Goal: Task Accomplishment & Management: Use online tool/utility

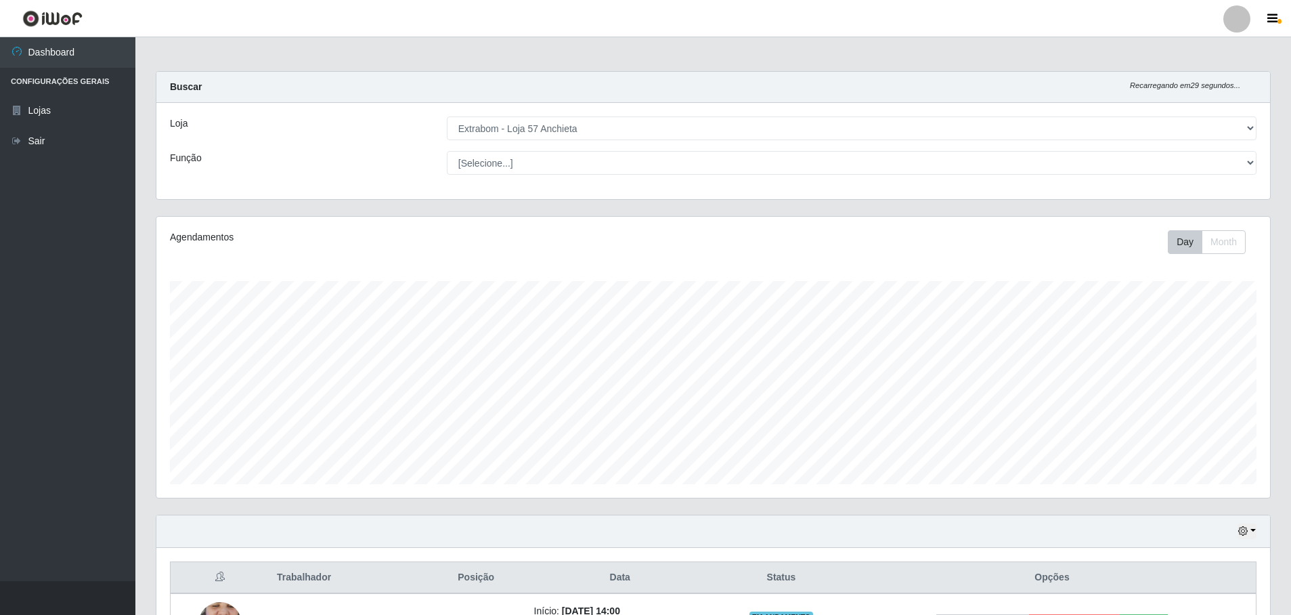
select select "470"
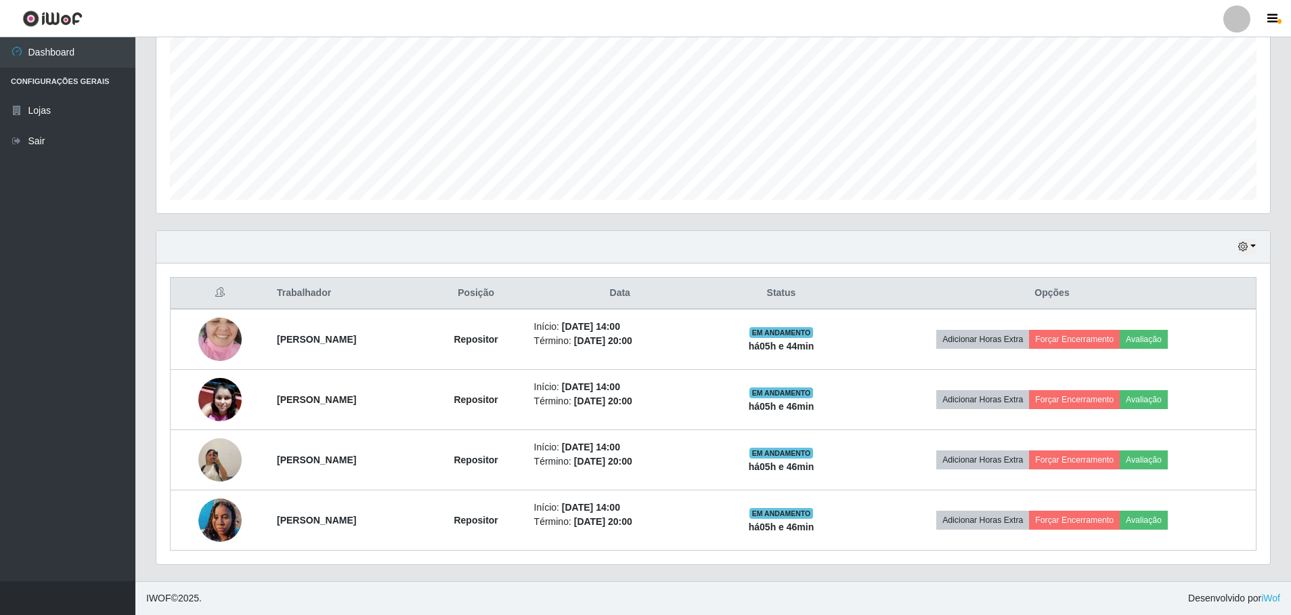
scroll to position [281, 1114]
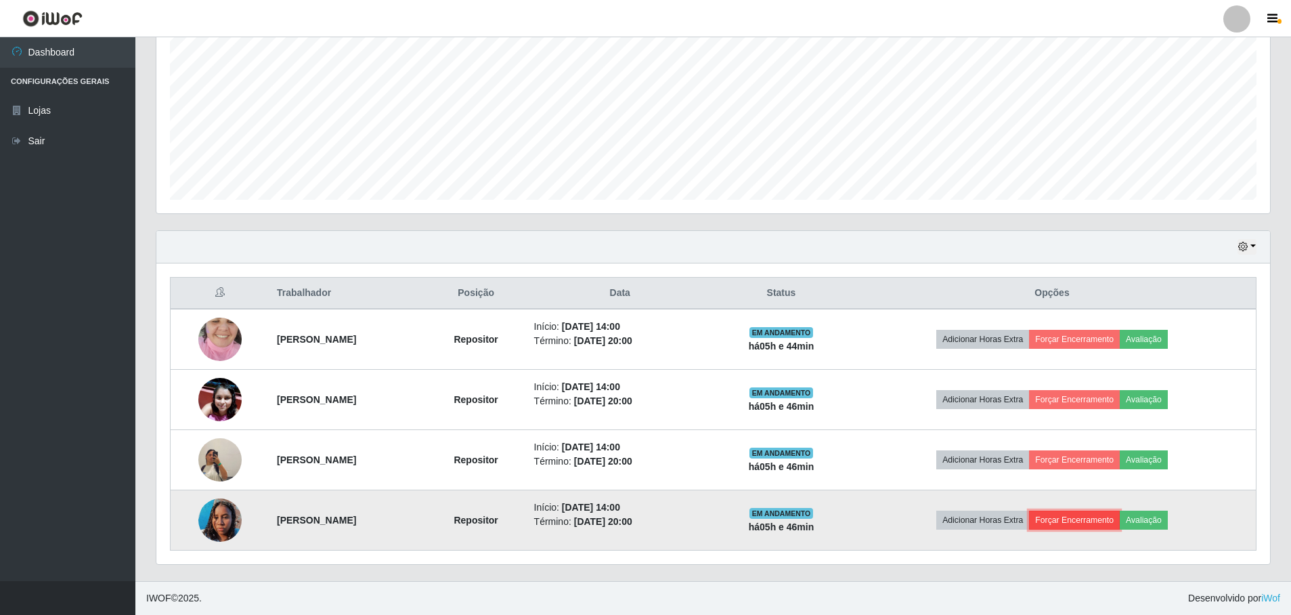
click at [1092, 528] on button "Forçar Encerramento" at bounding box center [1074, 520] width 91 height 19
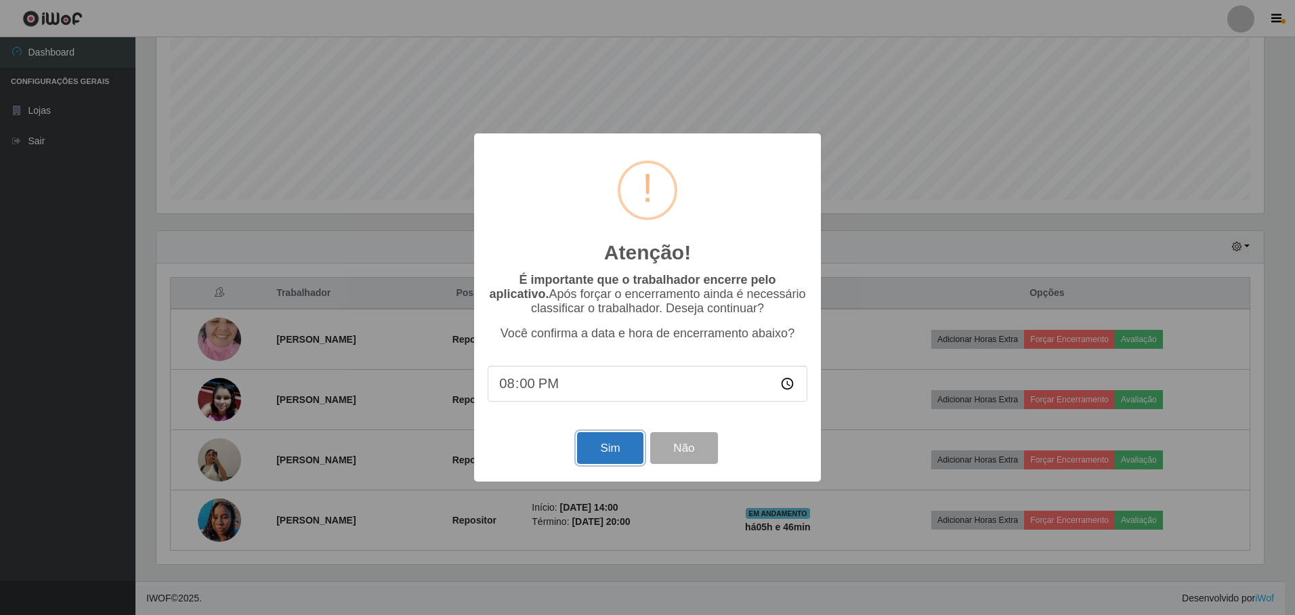
click at [617, 455] on button "Sim" at bounding box center [610, 448] width 66 height 32
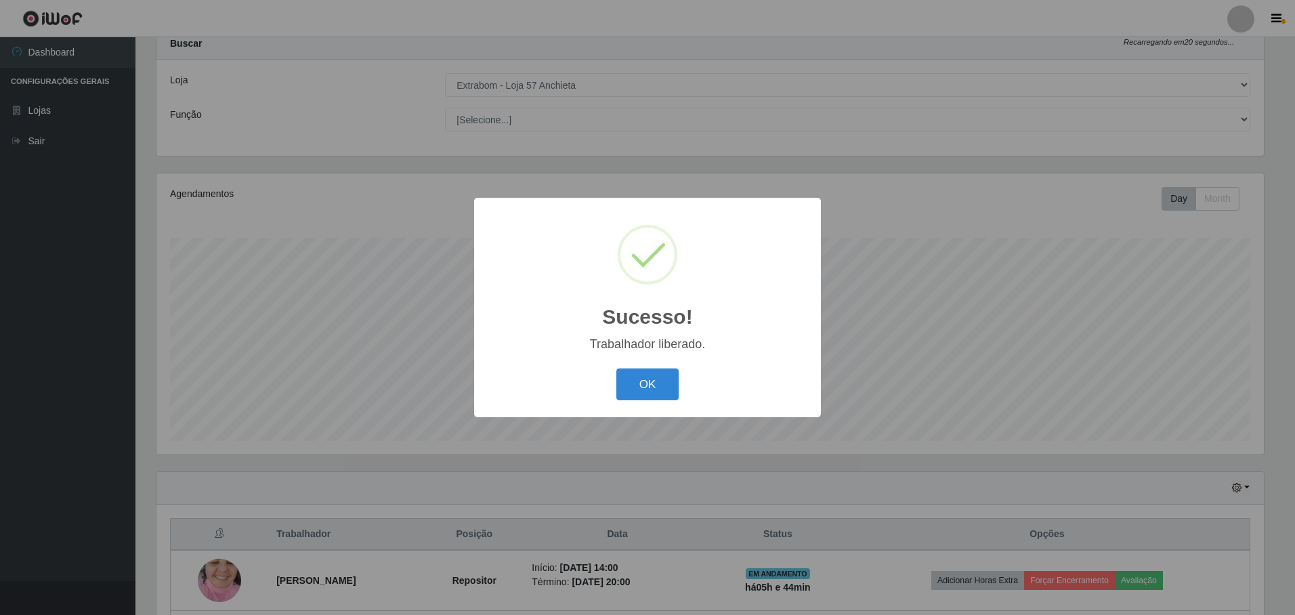
click at [616, 368] on button "OK" at bounding box center [647, 384] width 63 height 32
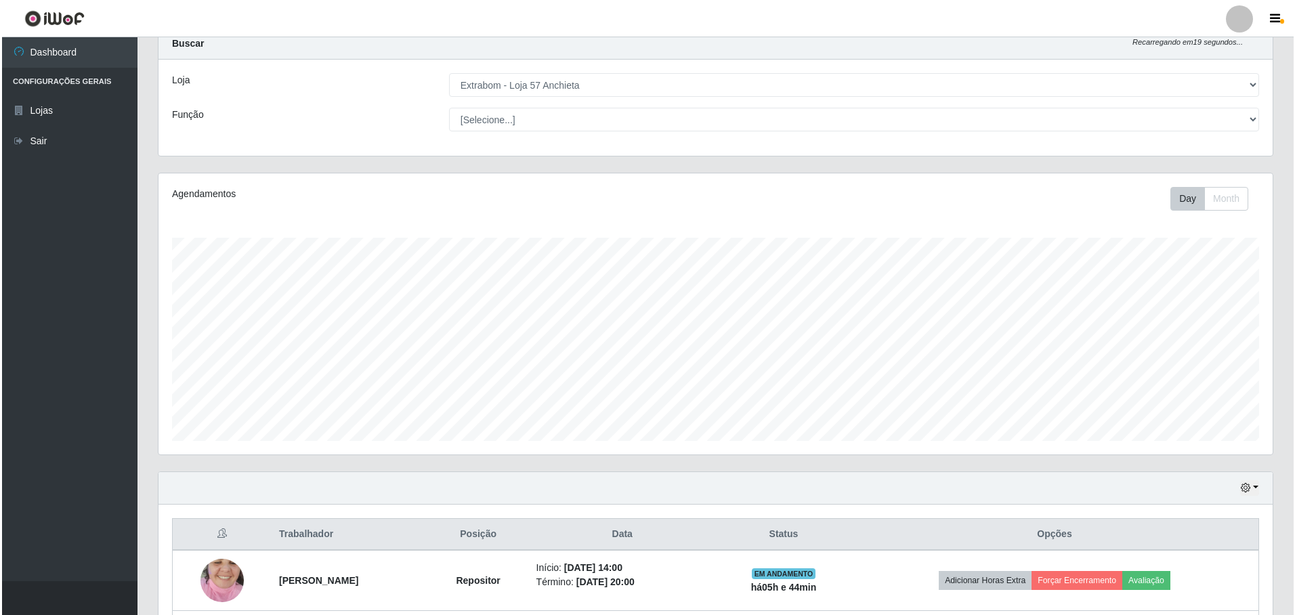
scroll to position [224, 0]
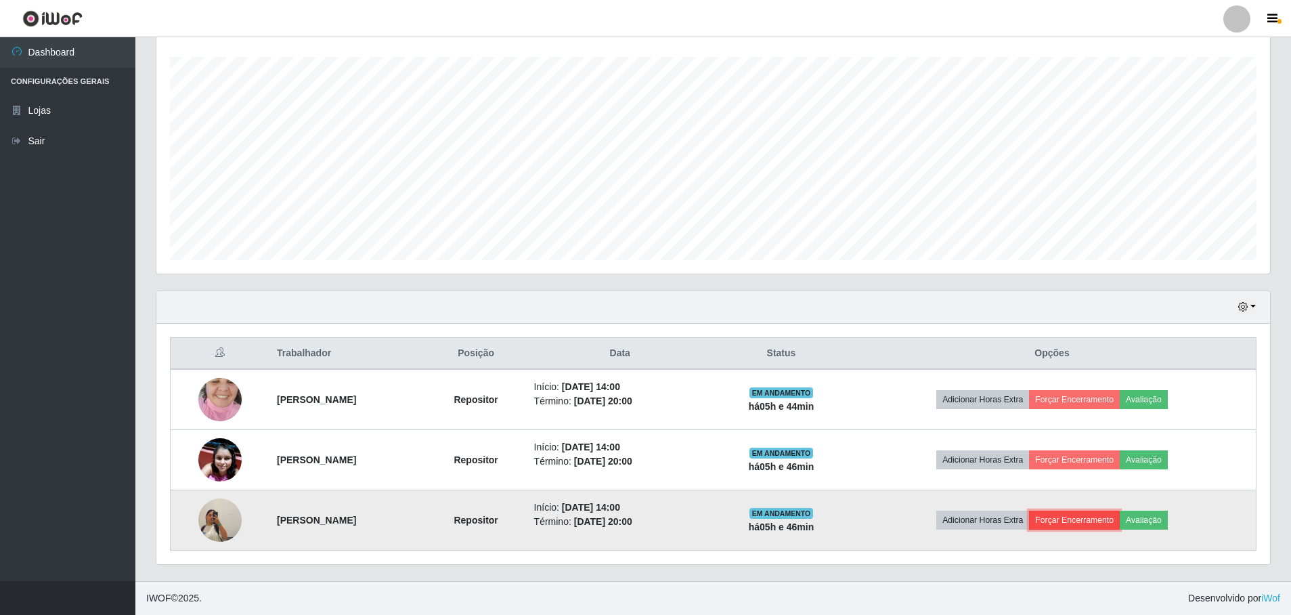
click at [1087, 521] on button "Forçar Encerramento" at bounding box center [1074, 520] width 91 height 19
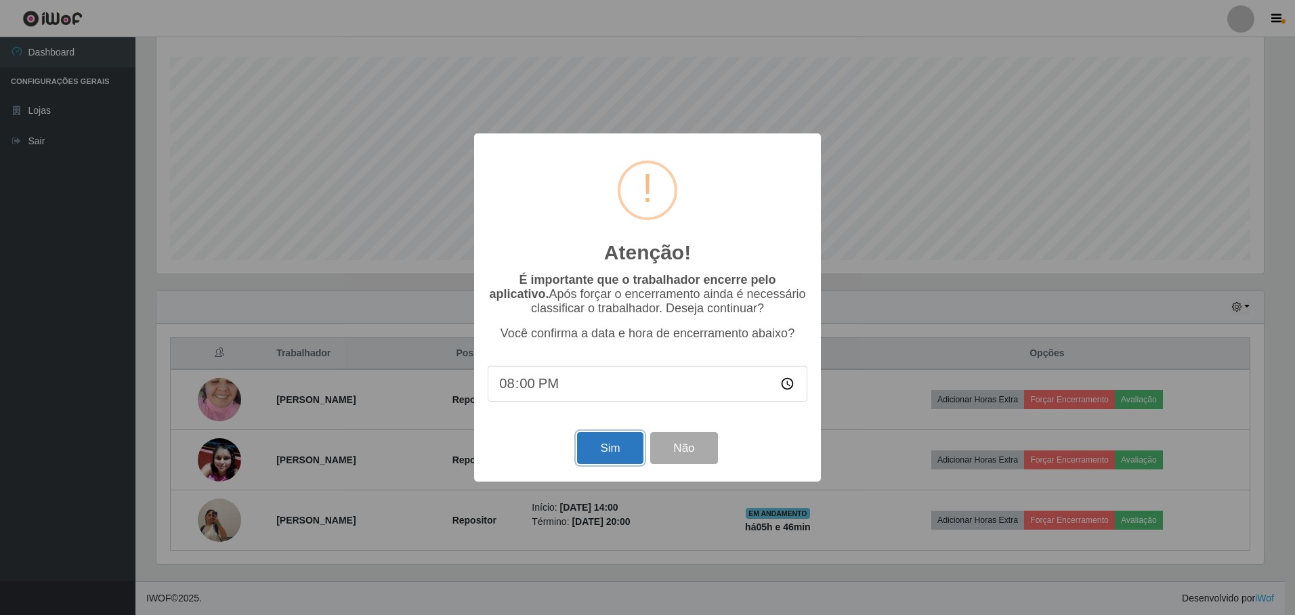
click at [594, 453] on button "Sim" at bounding box center [610, 448] width 66 height 32
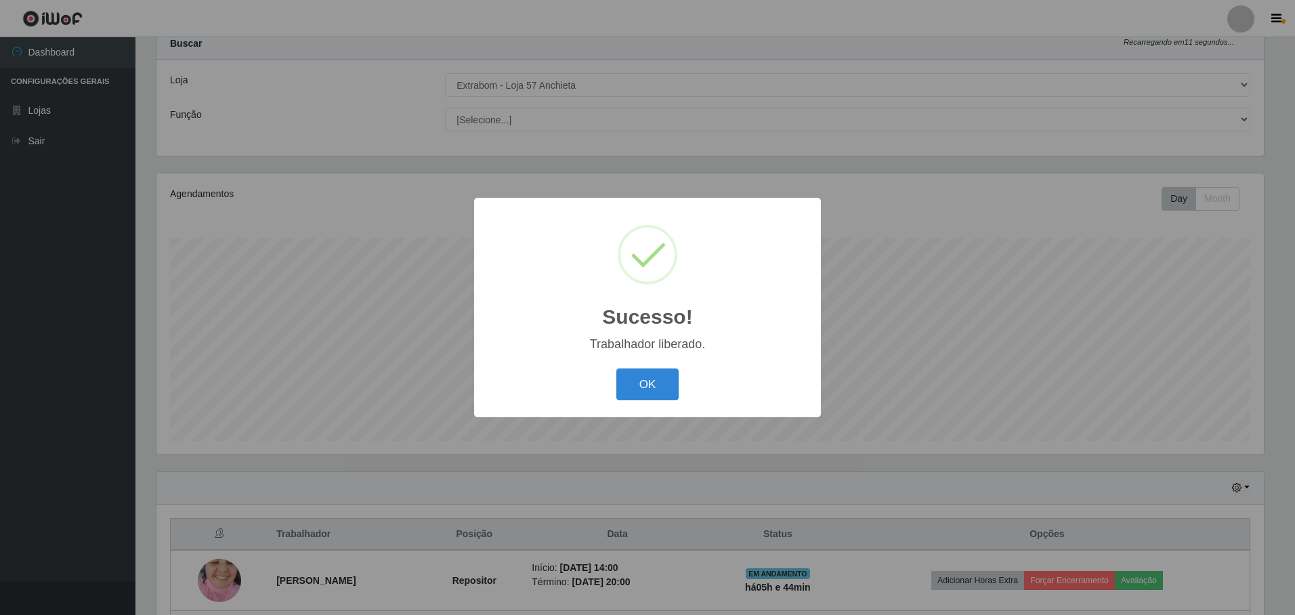
click at [658, 365] on div "Sucesso! × Trabalhador liberado. OK Cancel" at bounding box center [647, 307] width 347 height 219
click at [658, 380] on button "OK" at bounding box center [647, 384] width 63 height 32
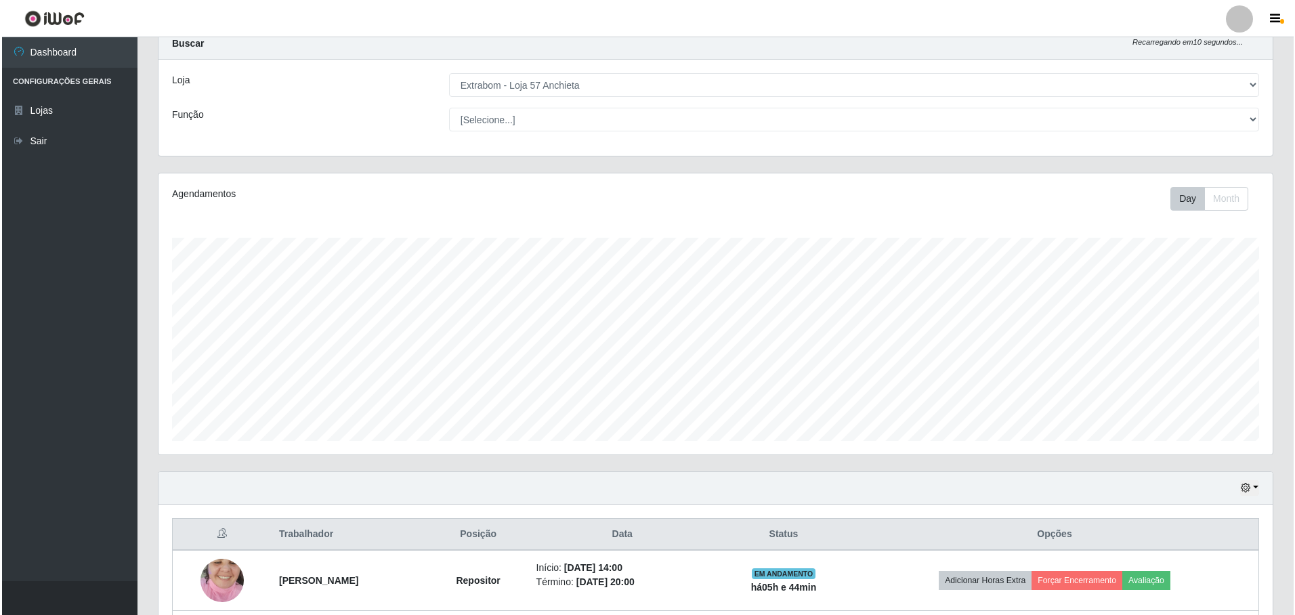
scroll to position [164, 0]
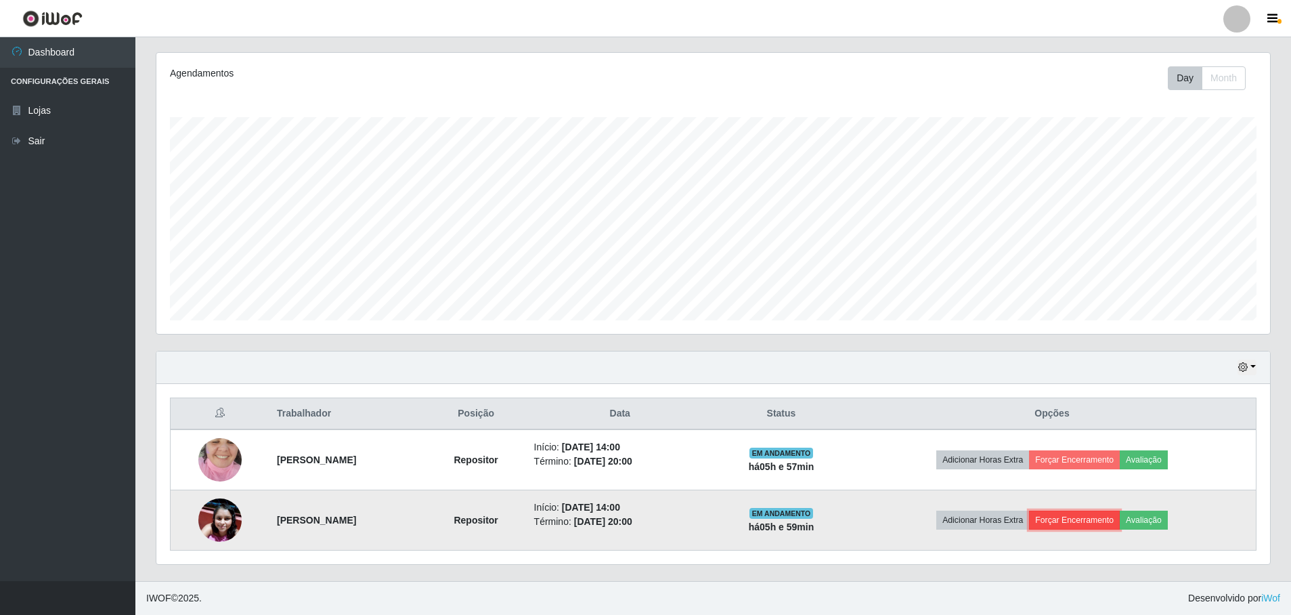
click at [1073, 520] on button "Forçar Encerramento" at bounding box center [1074, 520] width 91 height 19
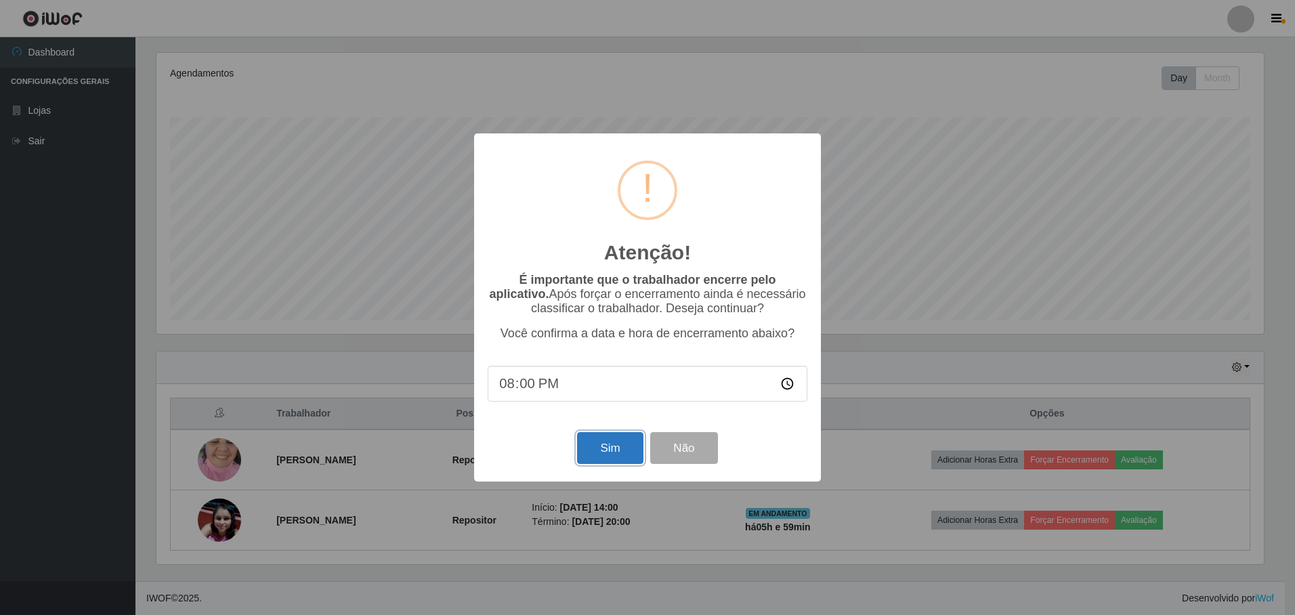
click at [614, 452] on button "Sim" at bounding box center [610, 448] width 66 height 32
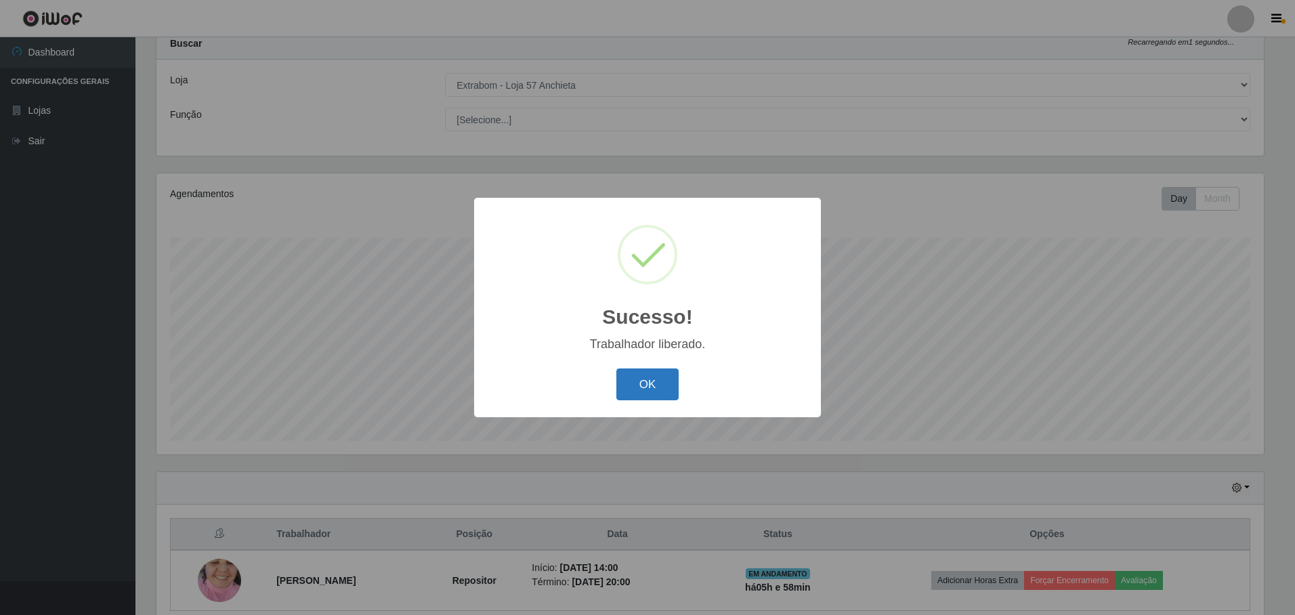
click at [637, 395] on button "OK" at bounding box center [647, 384] width 63 height 32
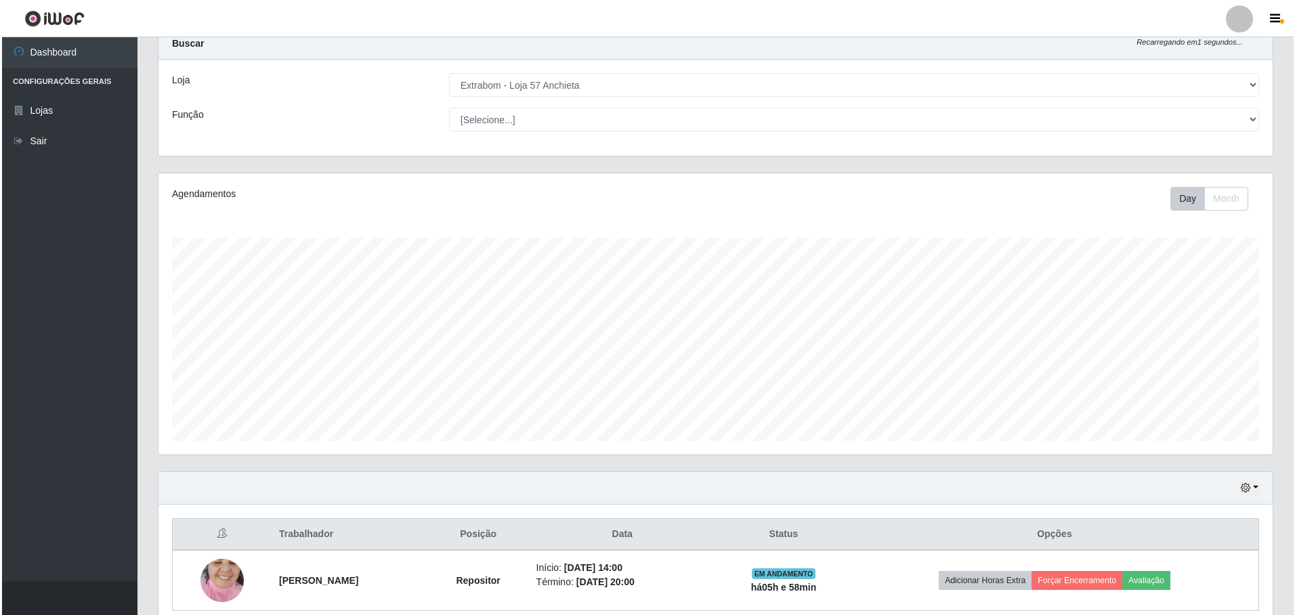
scroll to position [104, 0]
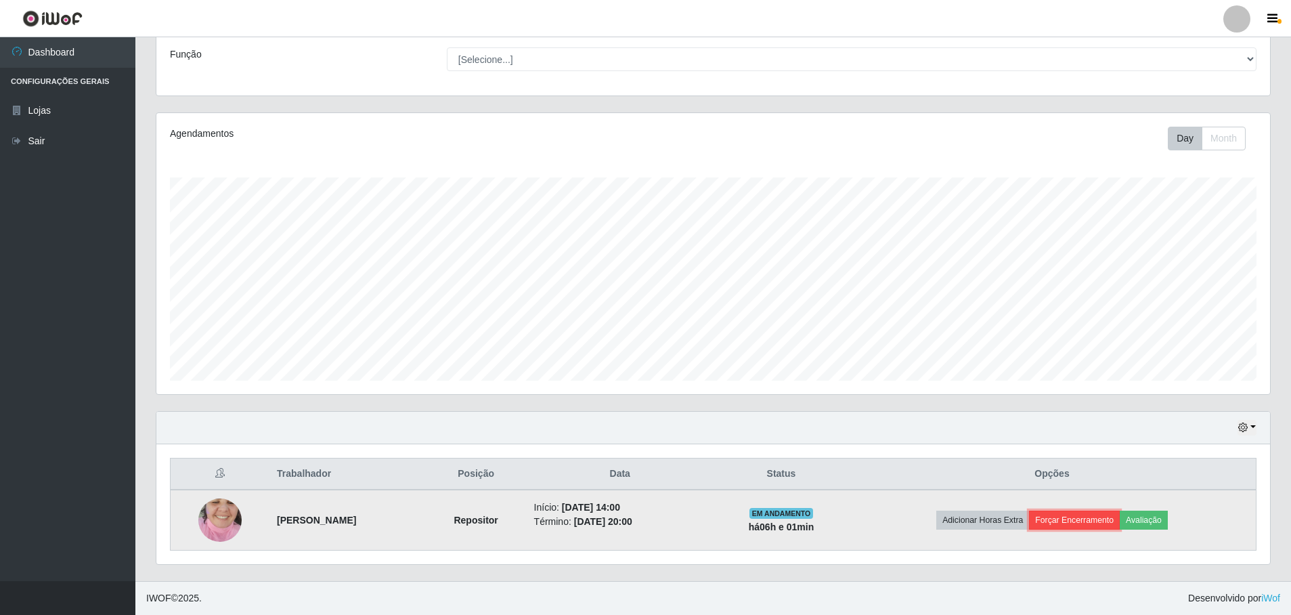
click at [1102, 519] on button "Forçar Encerramento" at bounding box center [1074, 520] width 91 height 19
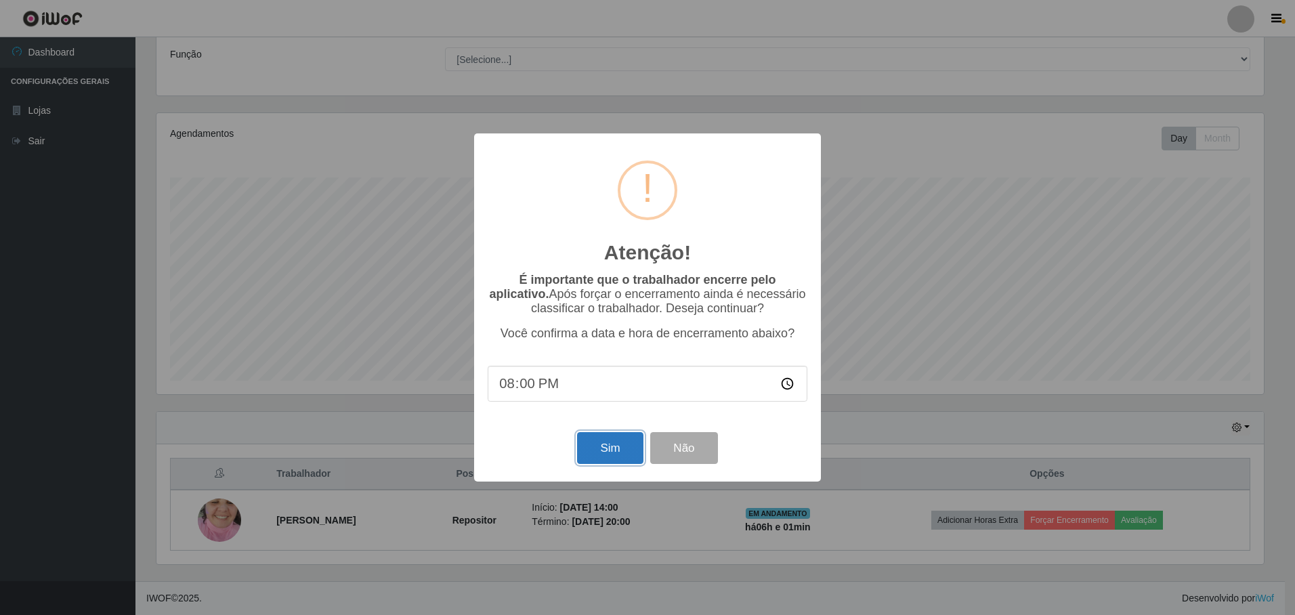
click at [586, 437] on button "Sim" at bounding box center [610, 448] width 66 height 32
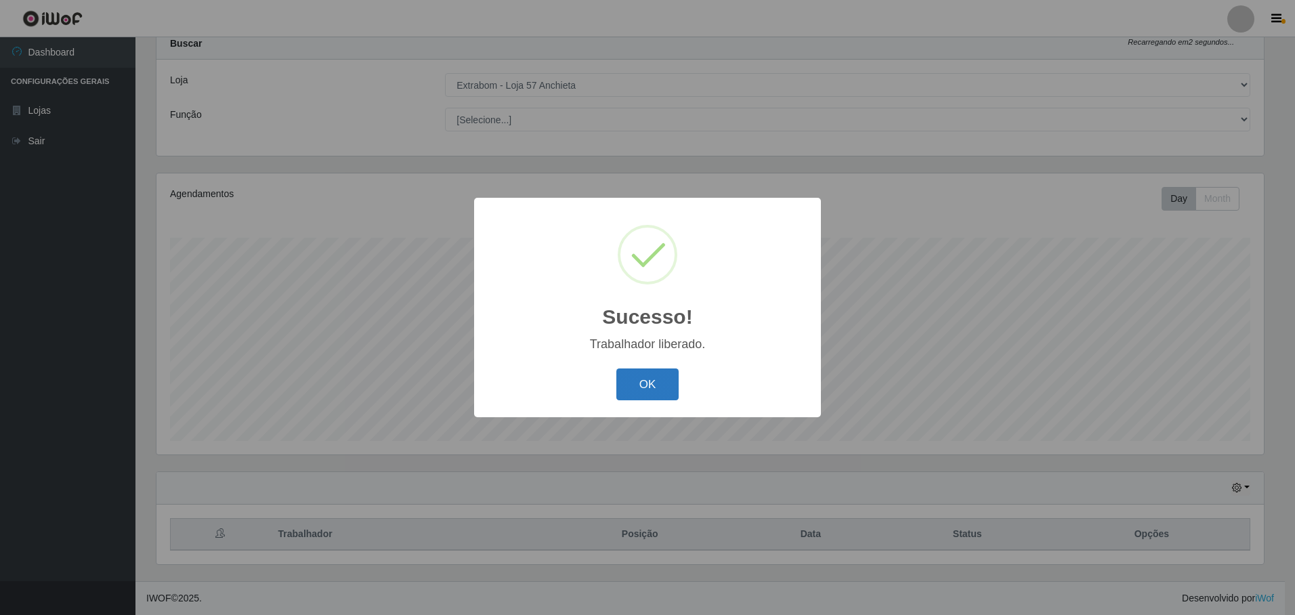
click at [664, 393] on button "OK" at bounding box center [647, 384] width 63 height 32
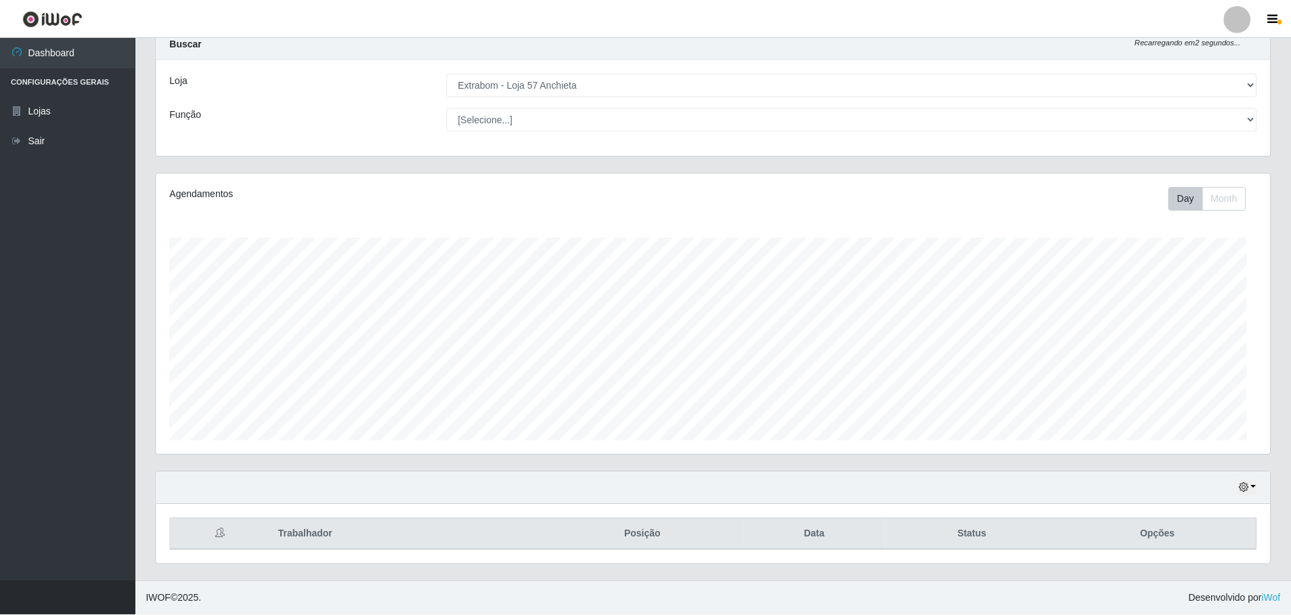
scroll to position [281, 1114]
